Goal: Complete application form

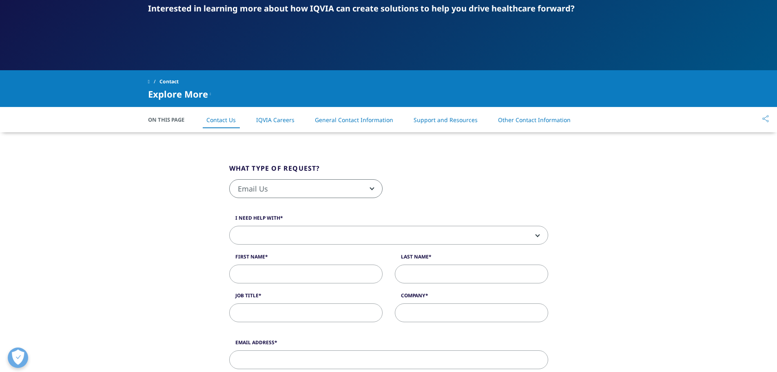
scroll to position [122, 0]
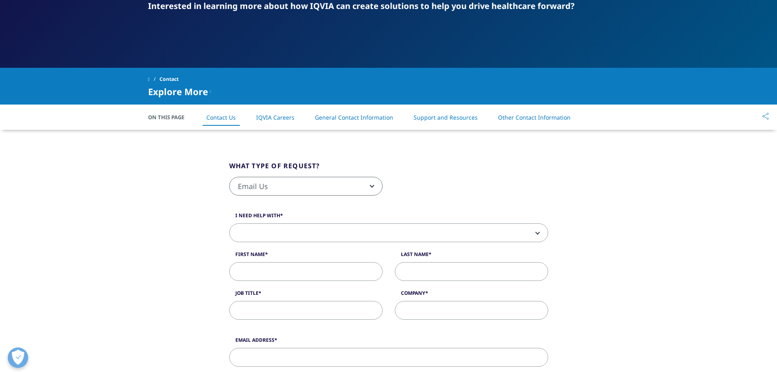
click at [316, 232] on span at bounding box center [389, 232] width 318 height 19
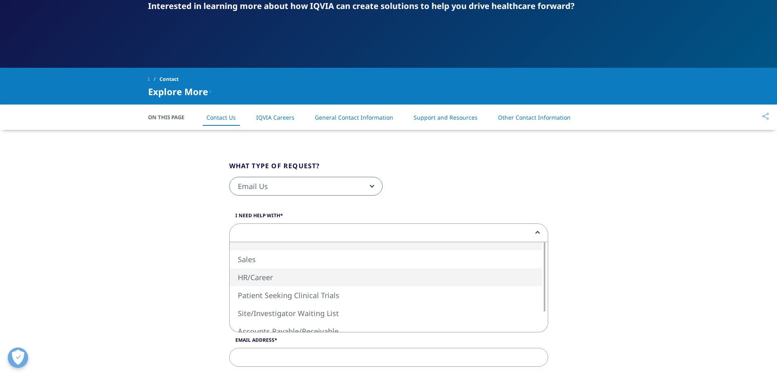
select select "HR/Career"
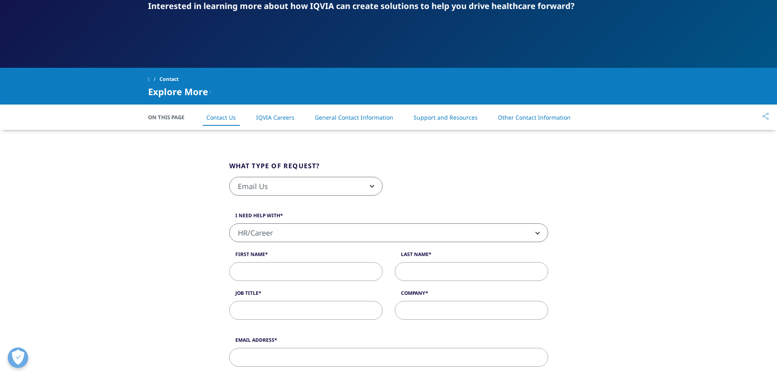
click at [327, 238] on span "HR/Career" at bounding box center [389, 232] width 318 height 19
click at [300, 274] on input "First Name" at bounding box center [305, 271] width 153 height 19
type input "Layna"
type input "West"
type input "[EMAIL_ADDRESS][DOMAIN_NAME]"
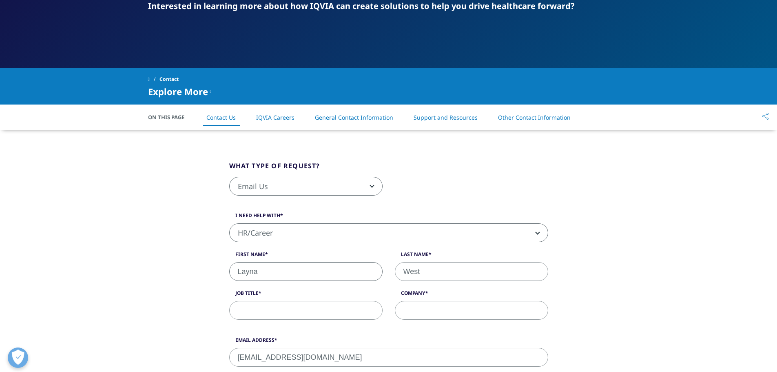
type input "8282287558"
select select "[GEOGRAPHIC_DATA]"
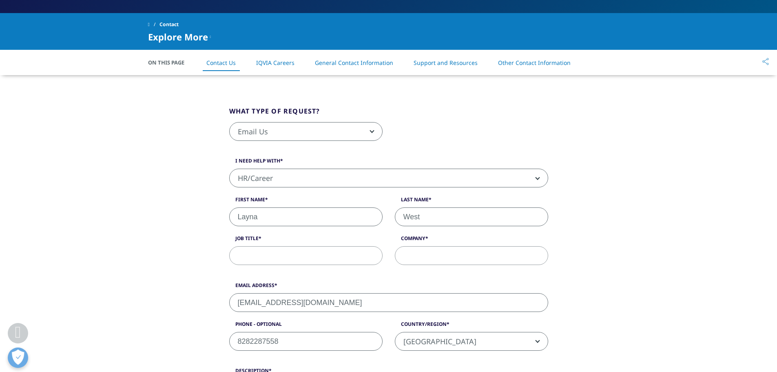
scroll to position [169, 0]
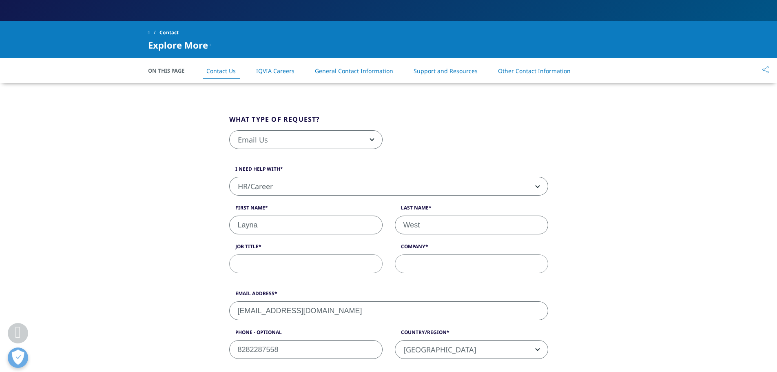
click at [315, 262] on input "Job Title" at bounding box center [305, 263] width 153 height 19
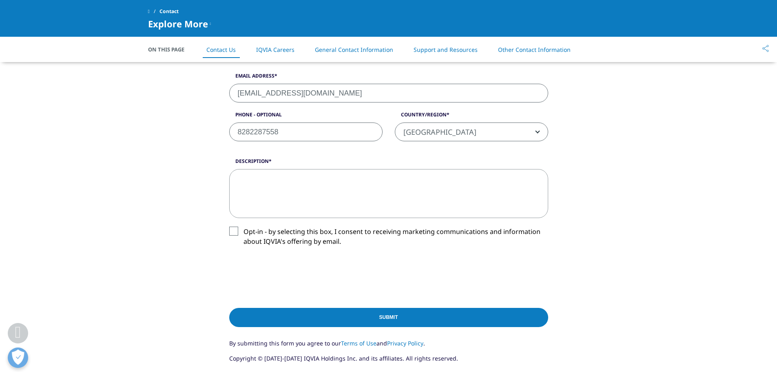
scroll to position [367, 0]
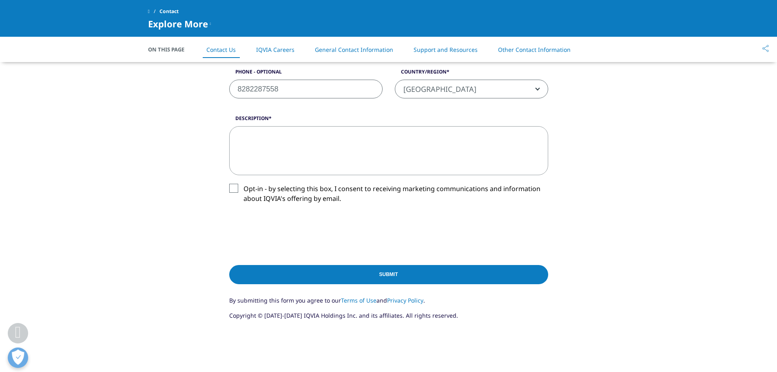
click at [232, 187] on label "Opt-in - by selecting this box, I consent to receiving marketing communications…" at bounding box center [388, 196] width 319 height 24
click at [243, 184] on input "Opt-in - by selecting this box, I consent to receiving marketing communications…" at bounding box center [243, 184] width 0 height 0
click at [296, 155] on textarea "Description" at bounding box center [388, 150] width 319 height 49
click at [281, 162] on textarea "Description" at bounding box center [388, 150] width 319 height 49
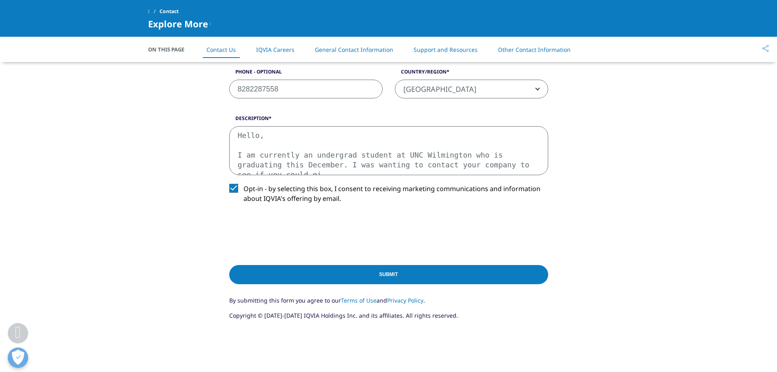
scroll to position [5, 0]
type textarea "Hello, I am currently an undergrad student at UNC Wilmington who is graduating …"
click at [494, 172] on textarea "Hello, I am currently an undergrad student at UNC Wilmington who is graduating …" at bounding box center [388, 150] width 319 height 49
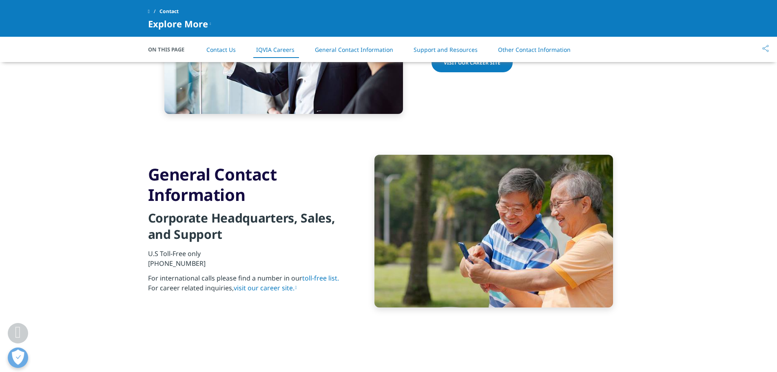
scroll to position [734, 0]
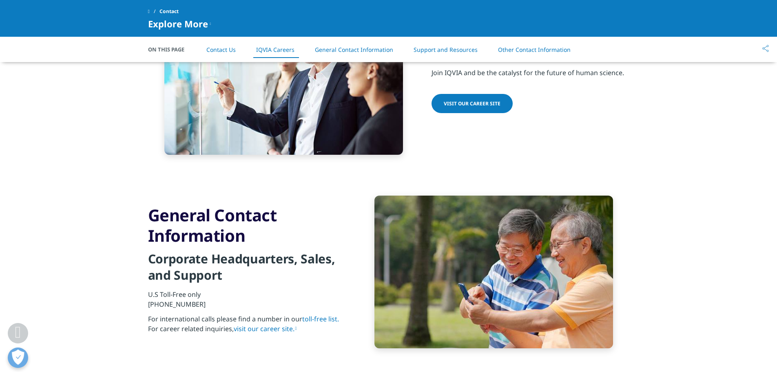
click at [471, 105] on span "Visit our Career Site" at bounding box center [472, 103] width 57 height 7
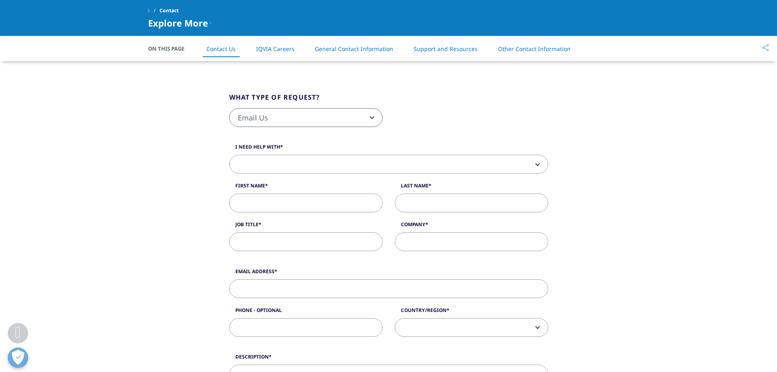
scroll to position [245, 0]
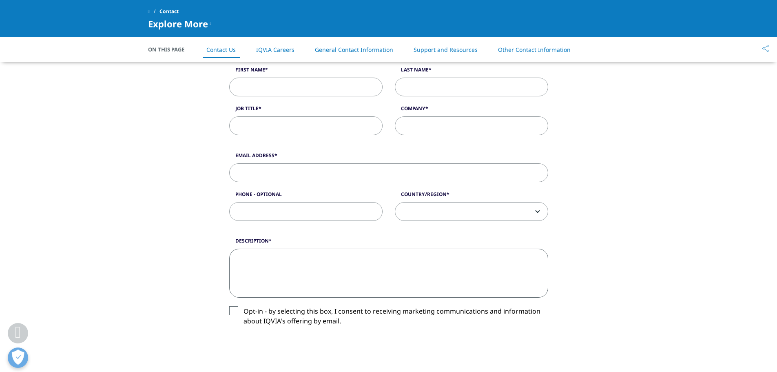
drag, startPoint x: 343, startPoint y: 254, endPoint x: 345, endPoint y: 272, distance: 18.1
click at [343, 254] on textarea "Description" at bounding box center [388, 272] width 319 height 49
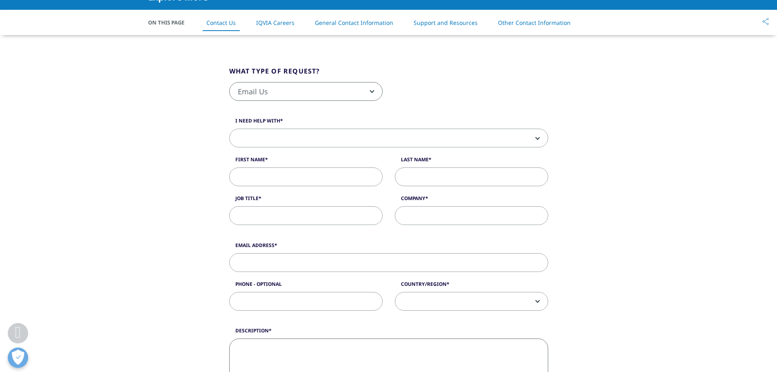
scroll to position [163, 0]
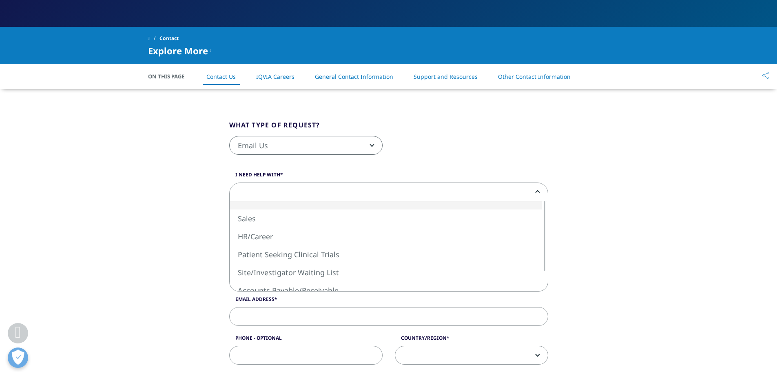
click at [321, 194] on span at bounding box center [389, 192] width 318 height 19
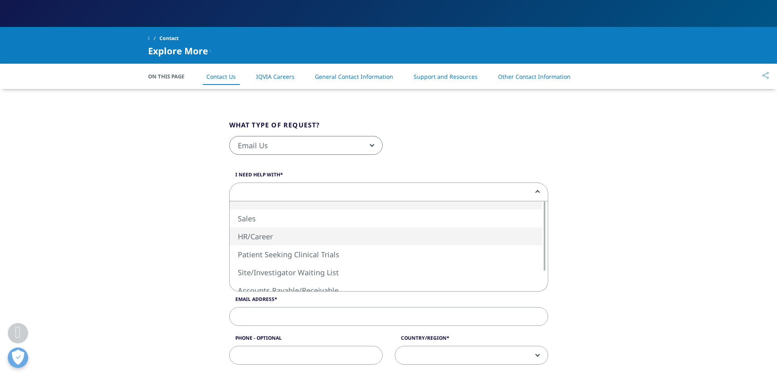
select select "HR/Career"
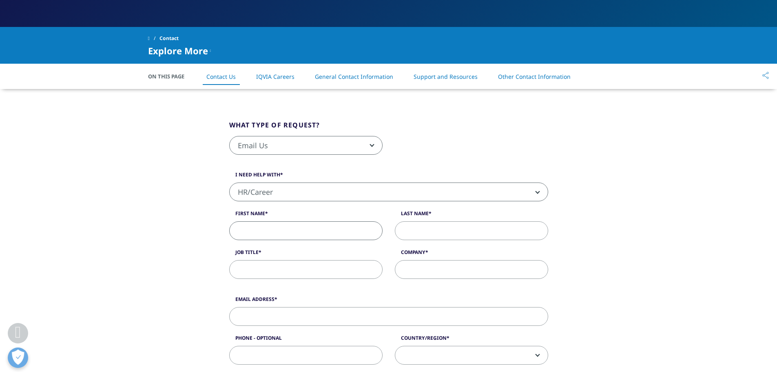
click at [339, 232] on input "First Name" at bounding box center [305, 230] width 153 height 19
type input "Layna"
type input "West"
type input "[EMAIL_ADDRESS][DOMAIN_NAME]"
type input "8282287558"
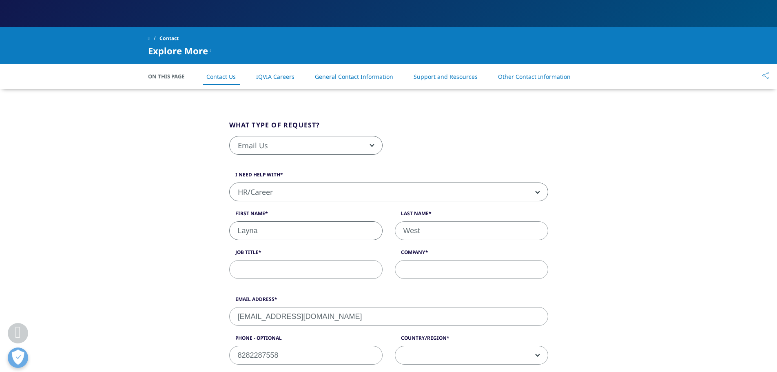
select select "[GEOGRAPHIC_DATA]"
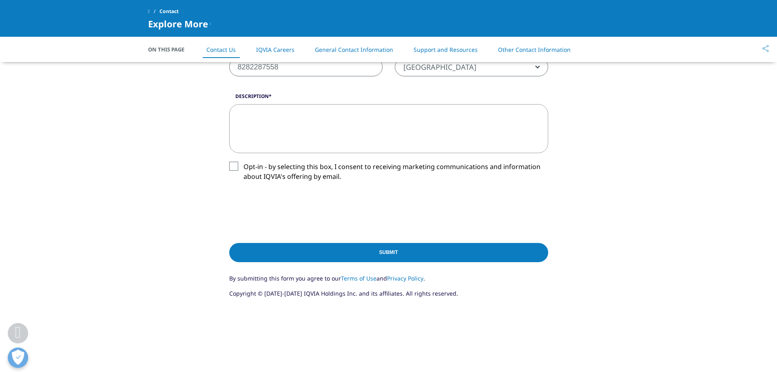
scroll to position [408, 0]
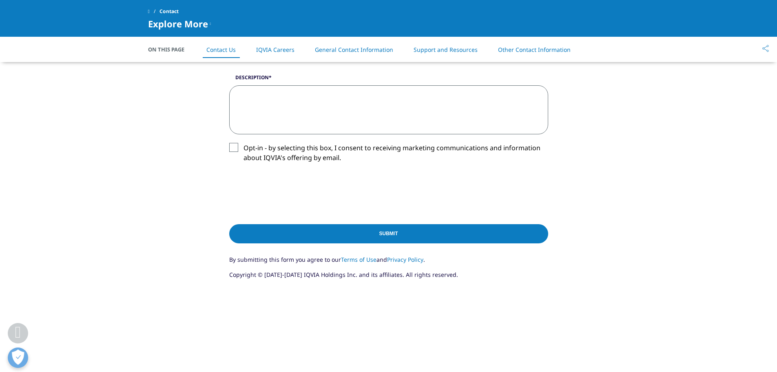
click at [332, 116] on textarea "Description" at bounding box center [388, 109] width 319 height 49
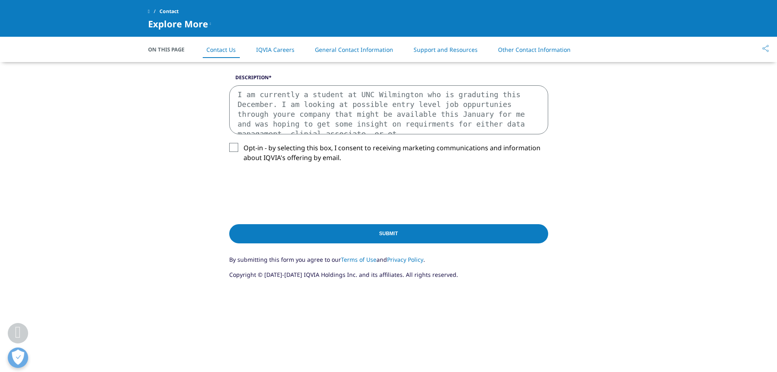
scroll to position [5, 0]
drag, startPoint x: 383, startPoint y: 127, endPoint x: 199, endPoint y: 64, distance: 195.1
click at [199, 64] on div "What type of request? Email Us Request a Demo IQVIA Institute Inquiries Media I…" at bounding box center [388, 45] width 465 height 526
type textarea "I am currently a student at UNC Wilmington who is graduting this December. I am…"
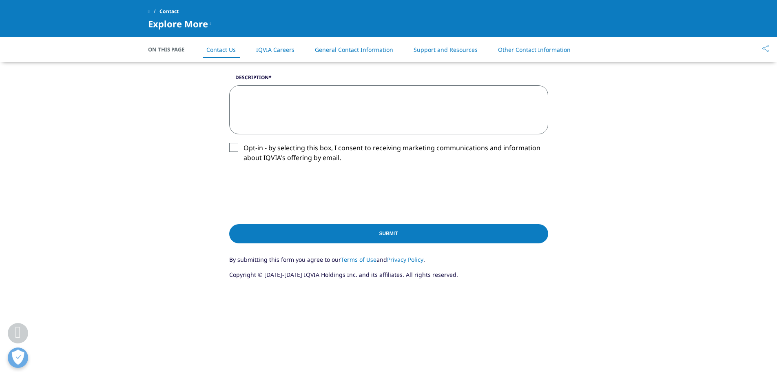
scroll to position [0, 0]
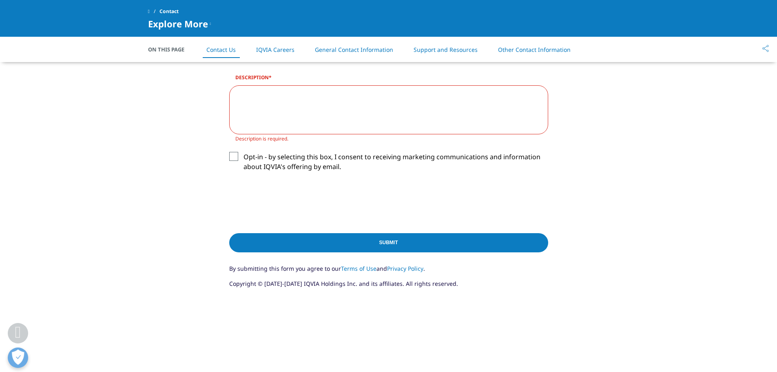
paste textarea "Dear [Recipient's Name], I hope this message finds you well. My name is [Your F…"
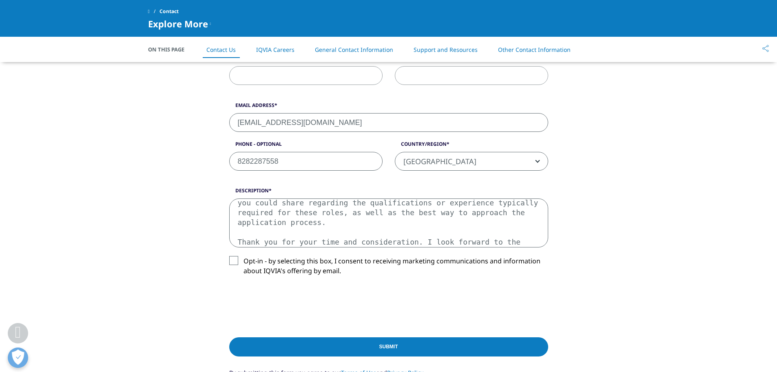
scroll to position [285, 0]
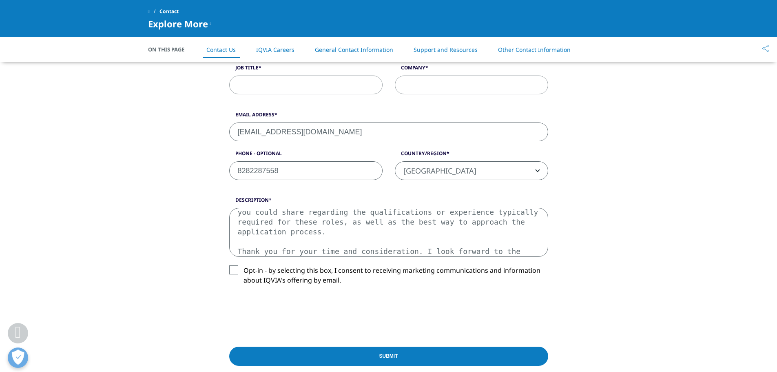
click at [433, 225] on textarea "Dear [Recipient's Name], I hope this message finds you well. My name is [Your F…" at bounding box center [388, 232] width 319 height 49
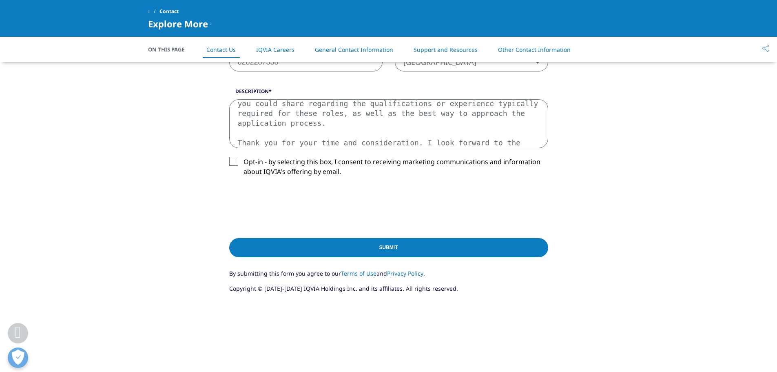
scroll to position [408, 0]
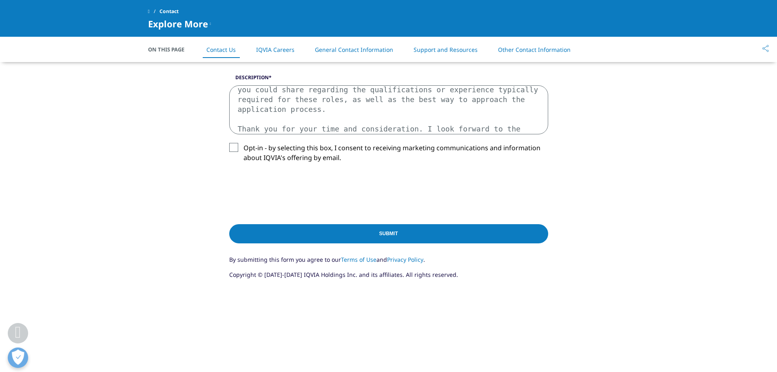
click at [236, 91] on textarea "Dear [Recipient's Name], I hope this message finds you well. My name is [Your F…" at bounding box center [388, 109] width 319 height 49
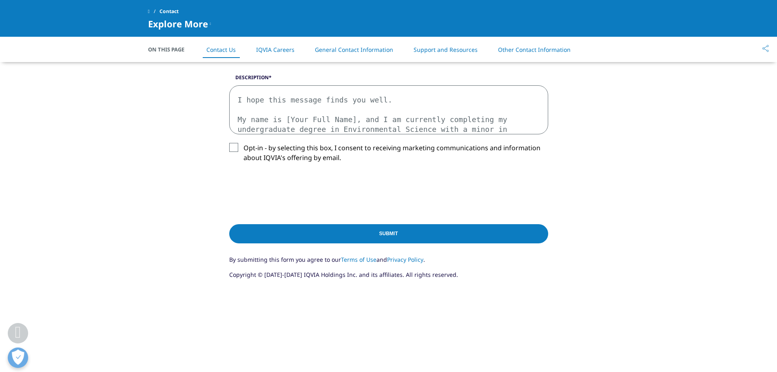
scroll to position [4, 0]
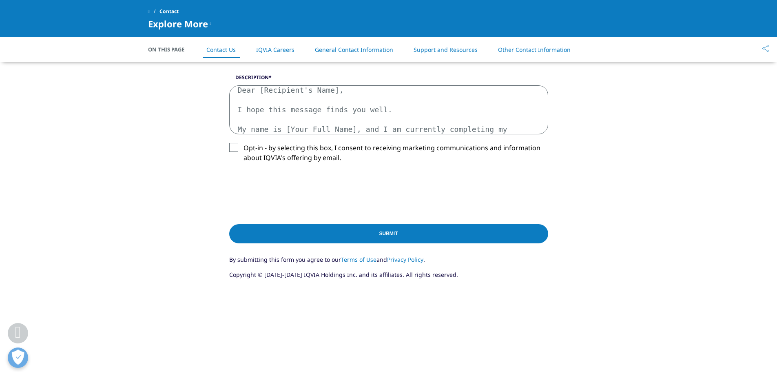
drag, startPoint x: 337, startPoint y: 91, endPoint x: 141, endPoint y: 77, distance: 196.3
click at [141, 77] on div "What type of request? Email Us Request a Demo IQVIA Institute Inquiries Media I…" at bounding box center [388, 45] width 777 height 526
drag, startPoint x: 385, startPoint y: 110, endPoint x: 188, endPoint y: 109, distance: 197.0
click at [188, 109] on div "What type of request? Email Us Request a Demo IQVIA Institute Inquiries Media I…" at bounding box center [388, 45] width 465 height 526
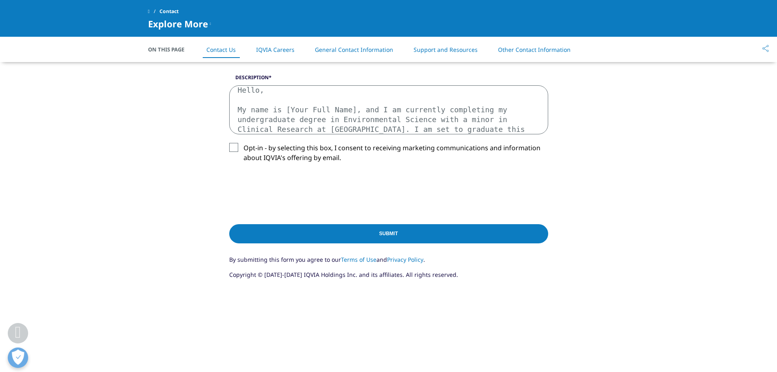
scroll to position [0, 0]
drag, startPoint x: 344, startPoint y: 113, endPoint x: 283, endPoint y: 111, distance: 60.4
click at [283, 111] on textarea "Hello, My name is [Your Full Name], and I am currently completing my undergradu…" at bounding box center [388, 109] width 319 height 49
click at [348, 117] on textarea "Hello, My name is [PERSON_NAME], and I am currently completing my undergraduate…" at bounding box center [388, 109] width 319 height 49
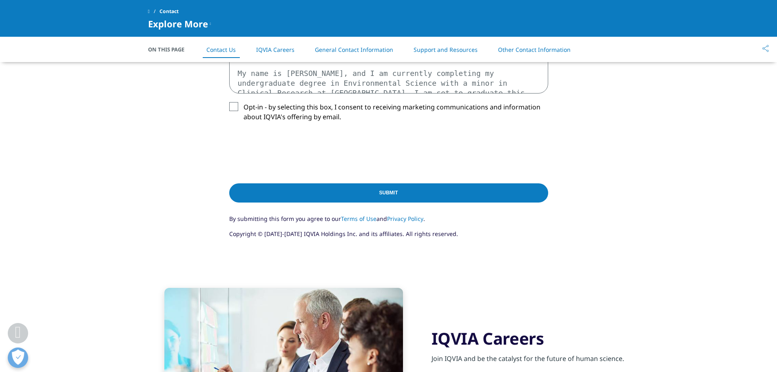
scroll to position [408, 0]
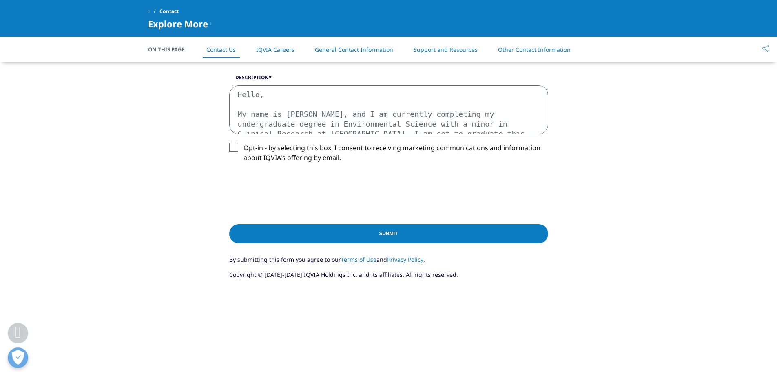
click at [490, 127] on textarea "Hello, My name is [PERSON_NAME], and I am currently completing my undergraduate…" at bounding box center [388, 109] width 319 height 49
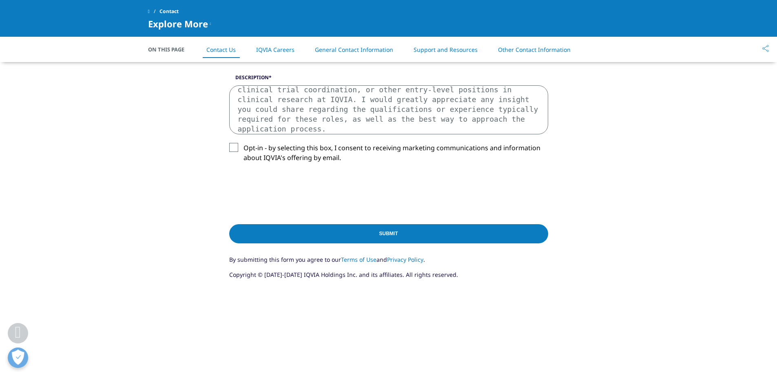
scroll to position [103, 0]
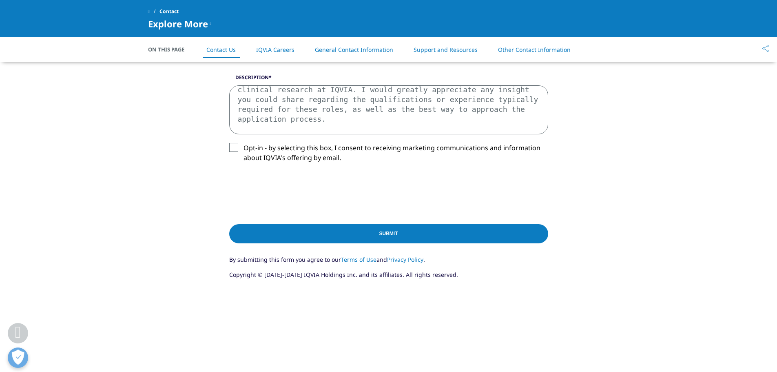
drag, startPoint x: 522, startPoint y: 130, endPoint x: 407, endPoint y: 116, distance: 115.4
click at [407, 116] on textarea "Hello, My name is [PERSON_NAME], and I am currently completing my undergraduate…" at bounding box center [388, 109] width 319 height 49
click at [239, 122] on textarea "Hello, My name is [PERSON_NAME], and I am currently completing my undergraduate…" at bounding box center [388, 109] width 319 height 49
click at [415, 124] on textarea "Hello, My name is [PERSON_NAME], and I am currently completing my undergraduate…" at bounding box center [388, 109] width 319 height 49
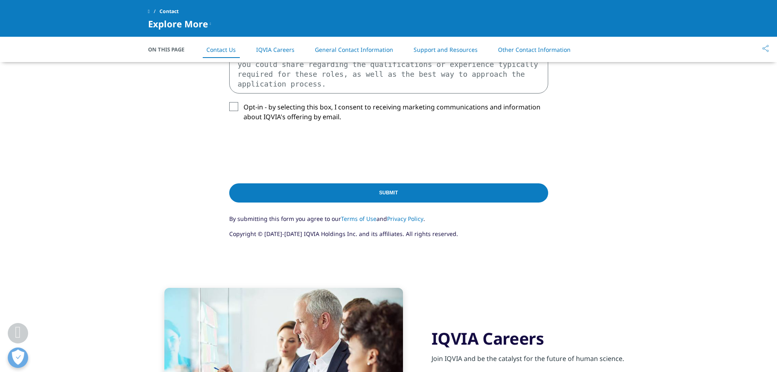
scroll to position [408, 0]
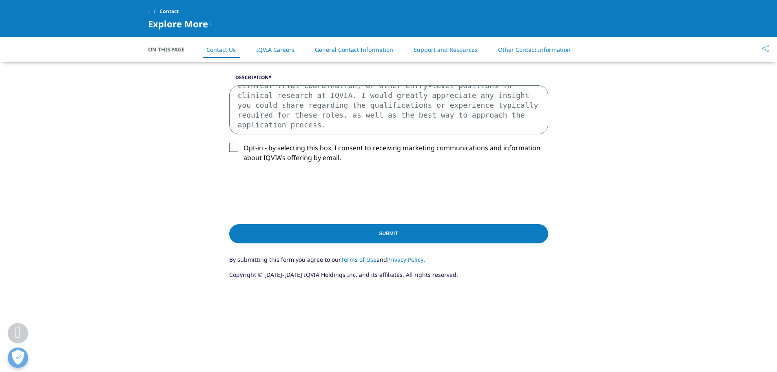
type textarea "Hello, My name is [PERSON_NAME], and I am currently completing my undergraduate…"
click at [234, 144] on label "Opt-in - by selecting this box, I consent to receiving marketing communications…" at bounding box center [388, 155] width 319 height 24
click at [243, 143] on input "Opt-in - by selecting this box, I consent to receiving marketing communications…" at bounding box center [243, 143] width 0 height 0
click at [409, 122] on textarea "Hello, My name is [PERSON_NAME], and I am currently completing my undergraduate…" at bounding box center [388, 109] width 319 height 49
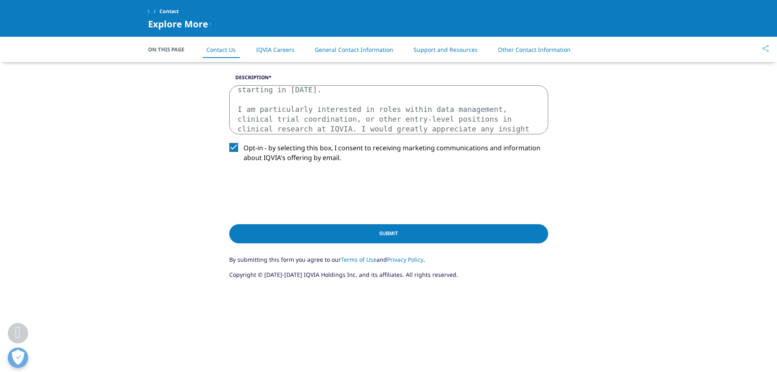
scroll to position [73, 0]
click at [468, 129] on textarea "Hello, My name is [PERSON_NAME], and I am currently completing my undergraduate…" at bounding box center [388, 109] width 319 height 49
drag, startPoint x: 473, startPoint y: 133, endPoint x: 269, endPoint y: 126, distance: 204.0
click at [269, 126] on textarea "Hello, My name is [PERSON_NAME], and I am currently completing my undergraduate…" at bounding box center [388, 109] width 319 height 49
click at [467, 133] on textarea "Hello, My name is [PERSON_NAME], and I am currently completing my undergraduate…" at bounding box center [388, 109] width 319 height 49
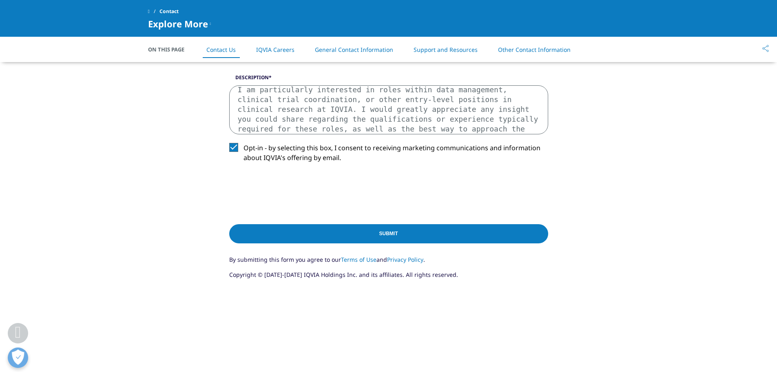
scroll to position [93, 0]
click at [462, 229] on input "Submit" at bounding box center [388, 233] width 319 height 19
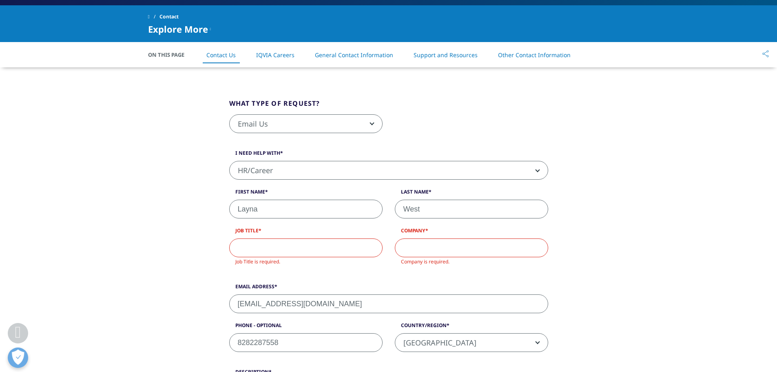
click at [312, 254] on input "Job Title" at bounding box center [305, 247] width 153 height 19
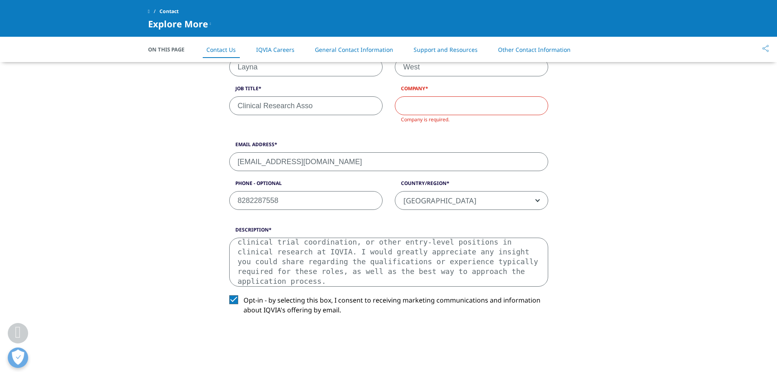
scroll to position [202, 0]
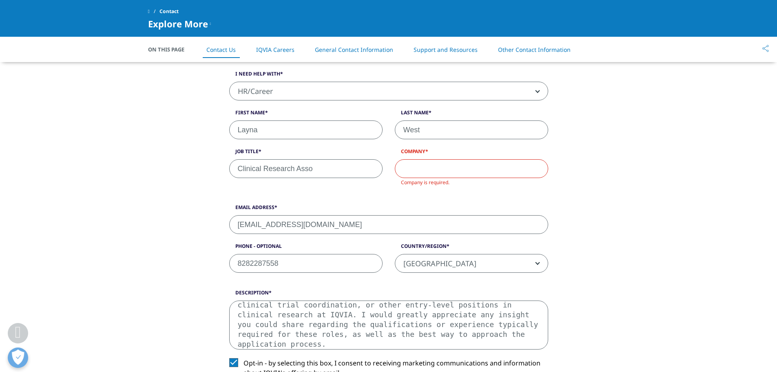
click at [328, 177] on input "Clinical Research Asso" at bounding box center [305, 168] width 153 height 19
type input "Clinical Research Associate"
click at [431, 162] on input "Company" at bounding box center [471, 168] width 153 height 19
drag, startPoint x: 354, startPoint y: 170, endPoint x: 106, endPoint y: 141, distance: 249.2
click at [106, 141] on div "What type of request? Email Us Request a Demo IQVIA Institute Inquiries Media I…" at bounding box center [388, 255] width 777 height 535
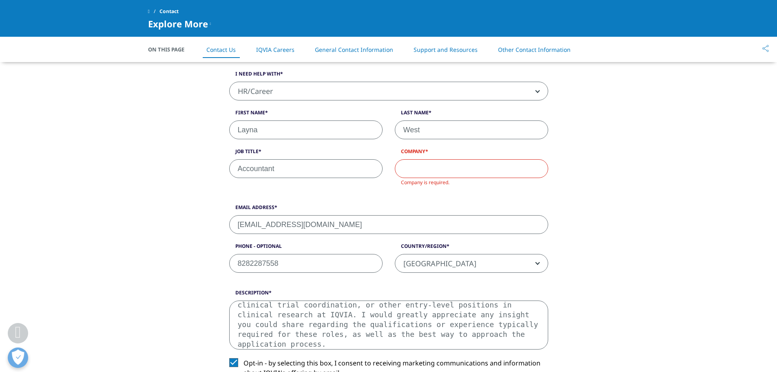
type input "Accountant"
click at [409, 166] on input "Company" at bounding box center [471, 168] width 153 height 19
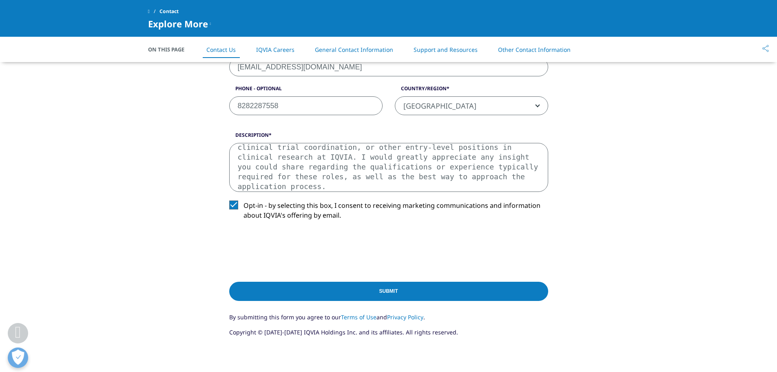
scroll to position [365, 0]
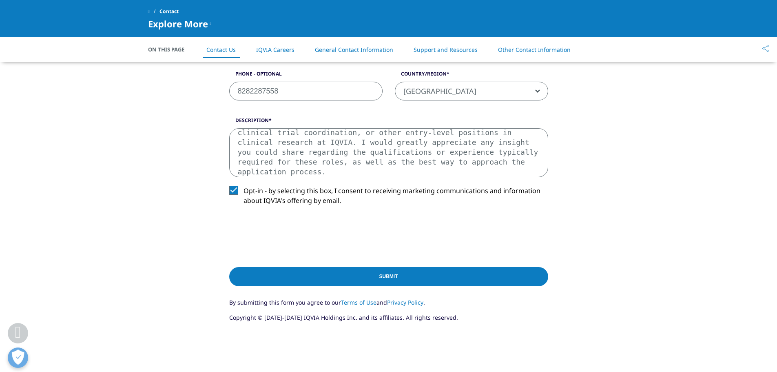
type input "Piedmont Designs"
click at [438, 271] on input "Submit" at bounding box center [388, 276] width 319 height 19
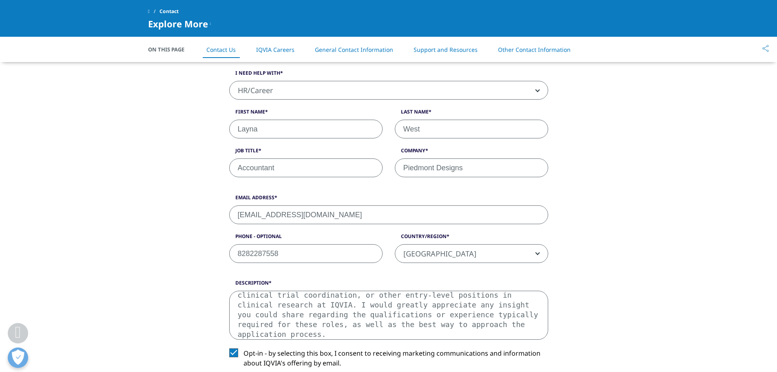
scroll to position [221, 0]
